Goal: Task Accomplishment & Management: Manage account settings

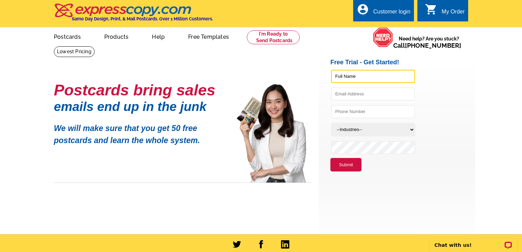
click at [349, 75] on input "text" at bounding box center [373, 76] width 84 height 13
type input "Jacob Graber"
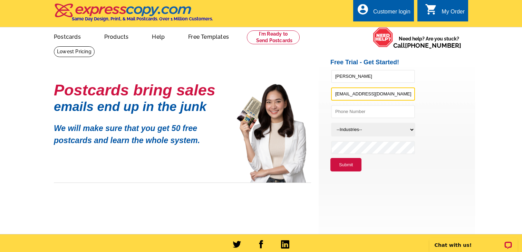
type input "Jake@Antioch15.com"
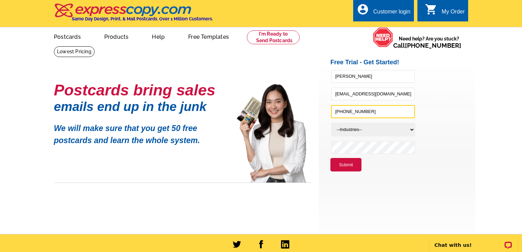
type input "419-572-6633"
click at [405, 132] on select "--Industries-- Residential Real Estate Accounting Agriculture Architecture Arts…" at bounding box center [373, 130] width 84 height 14
select select "785"
click at [331, 123] on select "--Industries-- Residential Real Estate Accounting Agriculture Architecture Arts…" at bounding box center [373, 130] width 84 height 14
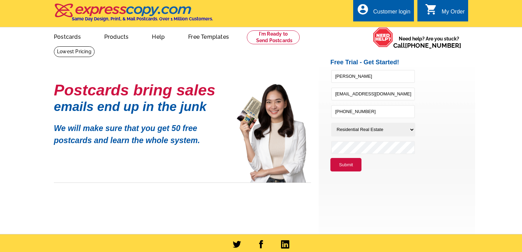
click at [350, 164] on button "Submit" at bounding box center [345, 165] width 31 height 14
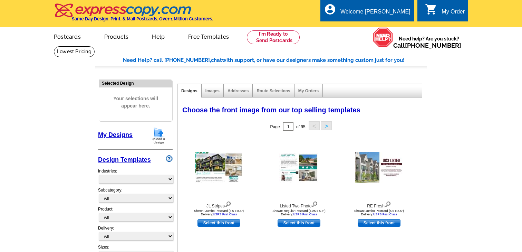
select select "785"
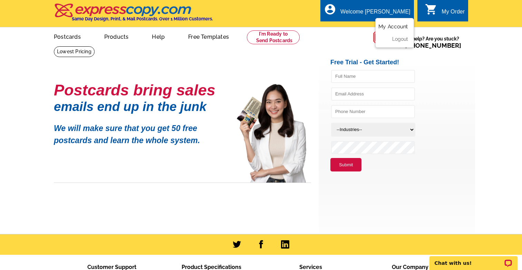
click at [396, 26] on link "My Account" at bounding box center [393, 26] width 30 height 6
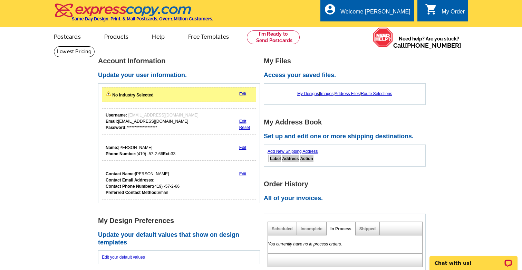
click at [241, 93] on link "Edit" at bounding box center [242, 93] width 7 height 5
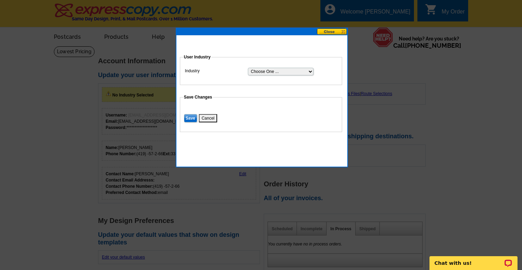
click at [266, 72] on select "Choose One ... Residential Real Estate Accounting Agriculture Architecture Arts…" at bounding box center [281, 72] width 66 height 8
select select "2"
click at [248, 68] on select "Choose One ... Residential Real Estate Accounting Agriculture Architecture Arts…" at bounding box center [281, 72] width 66 height 8
click at [191, 119] on input "Save" at bounding box center [190, 118] width 13 height 8
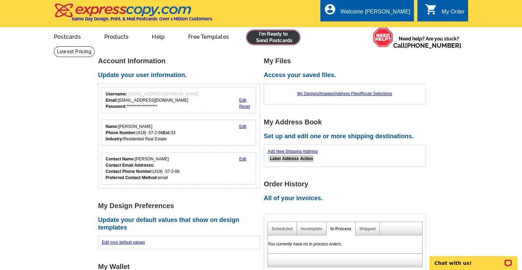
click at [280, 40] on link at bounding box center [273, 37] width 53 height 14
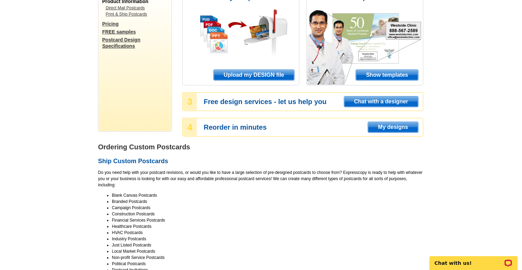
scroll to position [93, 0]
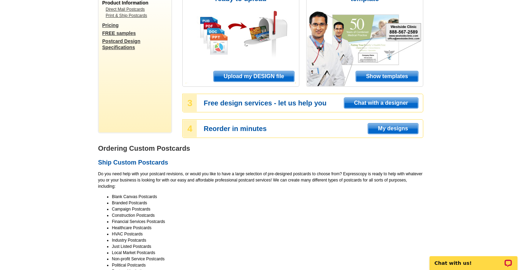
click at [239, 79] on span "Upload my DESIGN file" at bounding box center [254, 76] width 80 height 10
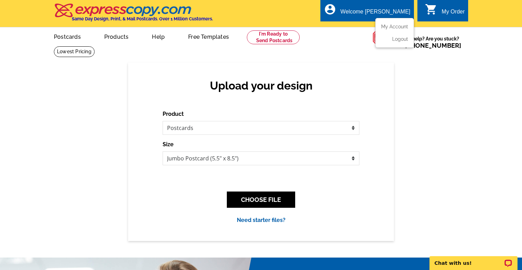
click at [370, 11] on div "Welcome [PERSON_NAME]" at bounding box center [375, 14] width 70 height 10
click at [400, 28] on link "My Account" at bounding box center [393, 26] width 30 height 6
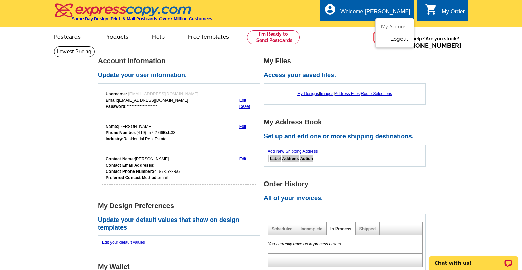
click at [396, 40] on link "Logout" at bounding box center [399, 39] width 18 height 6
